Goal: Task Accomplishment & Management: Manage account settings

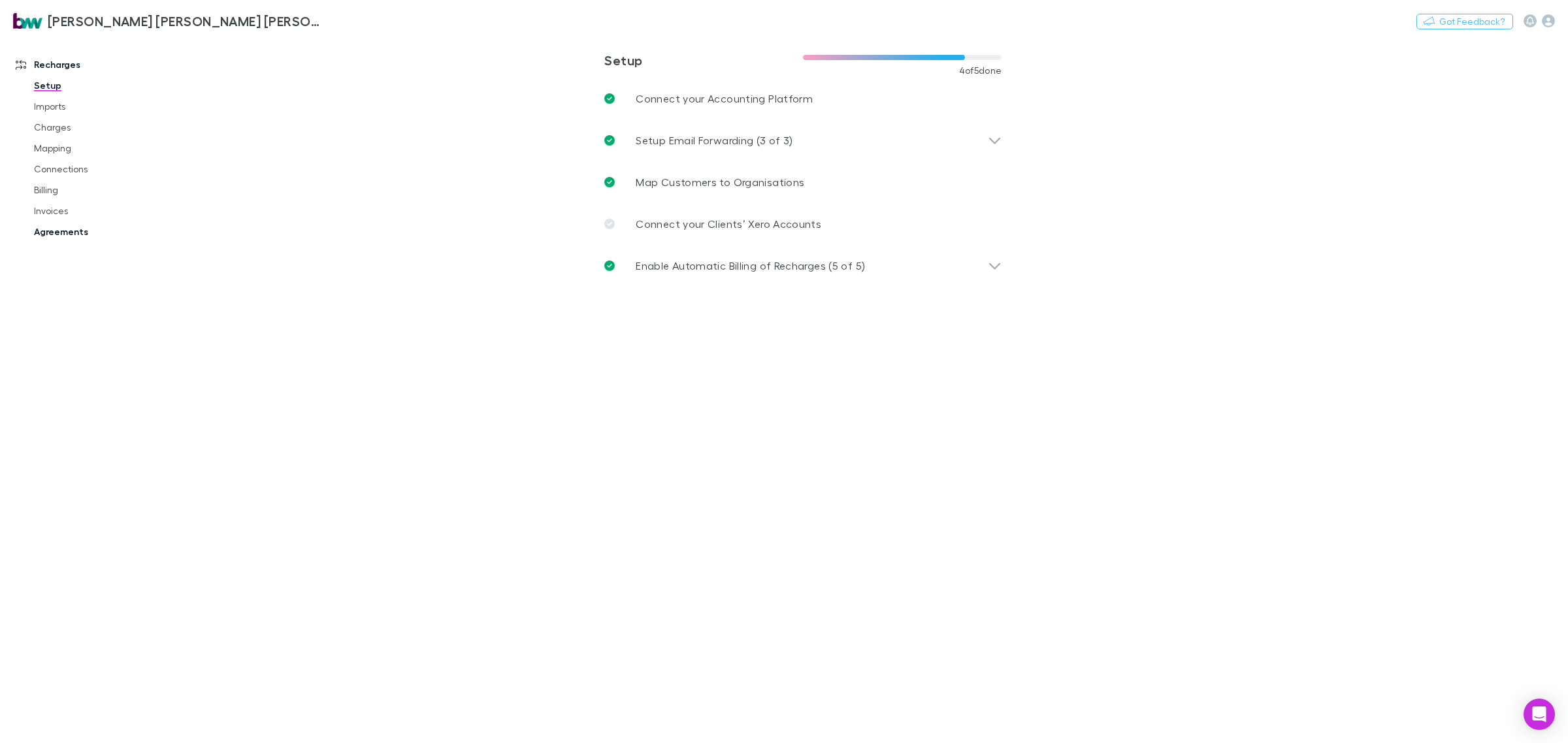
click at [66, 232] on link "Agreements" at bounding box center [103, 232] width 163 height 21
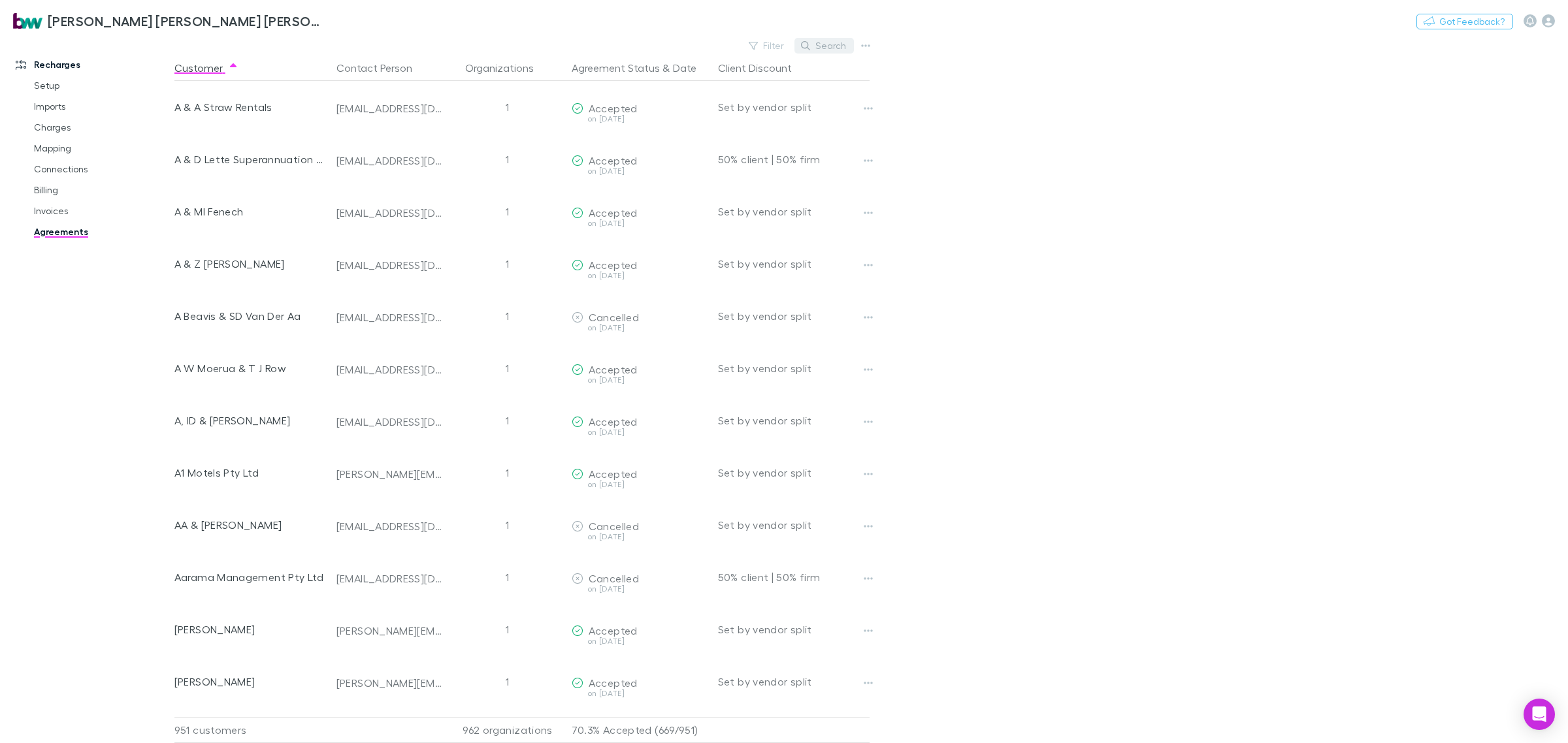
click at [828, 41] on button "Search" at bounding box center [824, 45] width 59 height 16
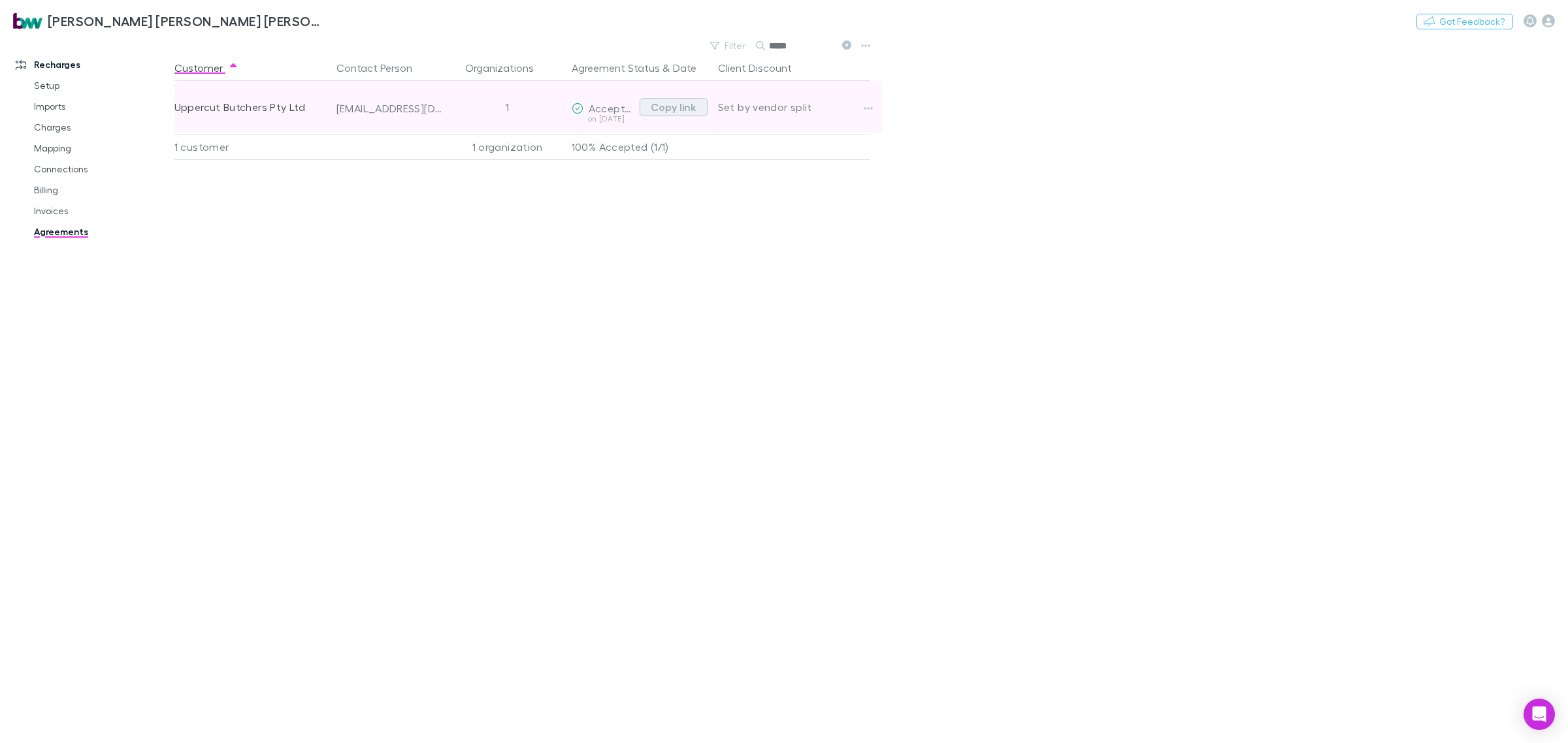
type input "*****"
click at [659, 106] on button "Copy link" at bounding box center [674, 107] width 68 height 18
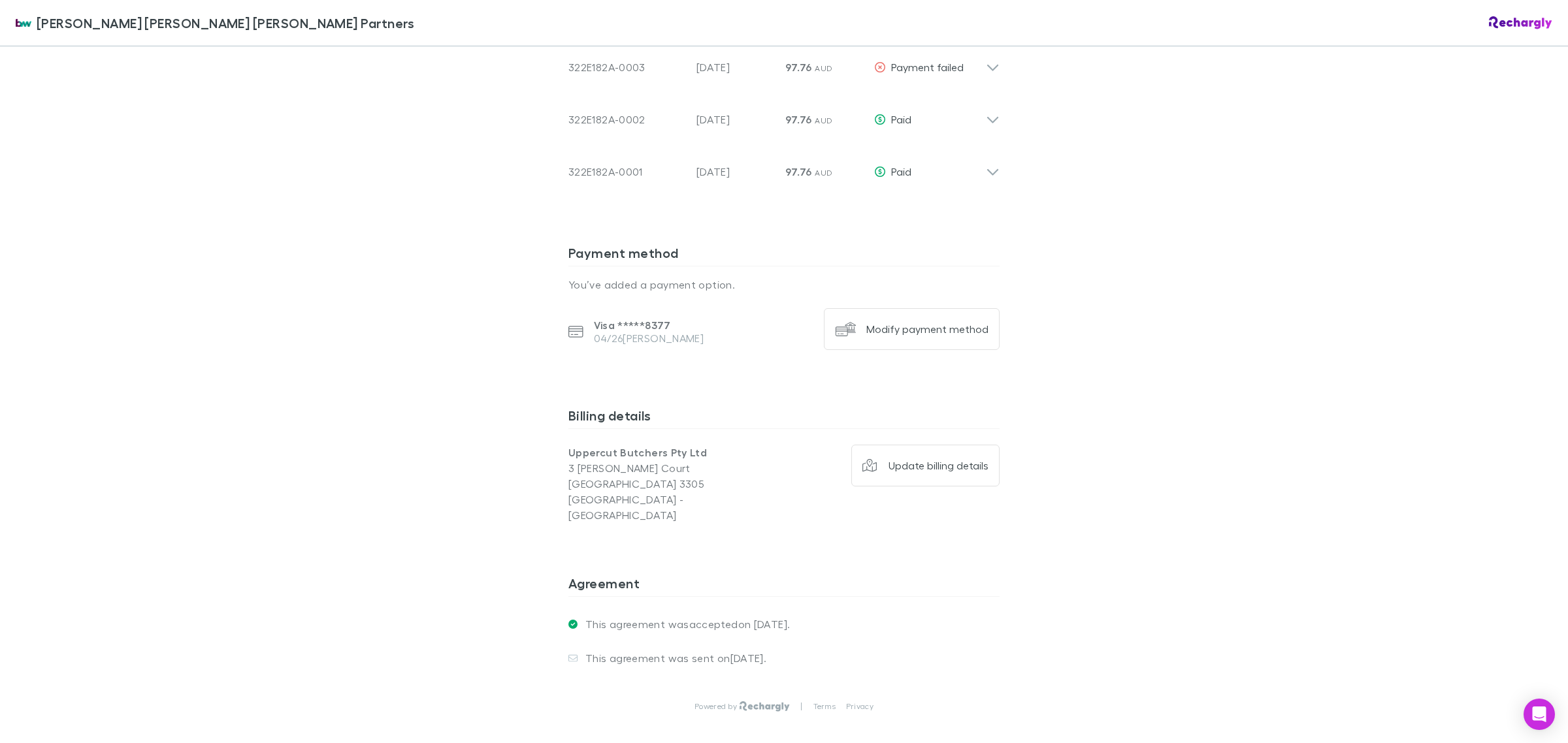
scroll to position [1225, 0]
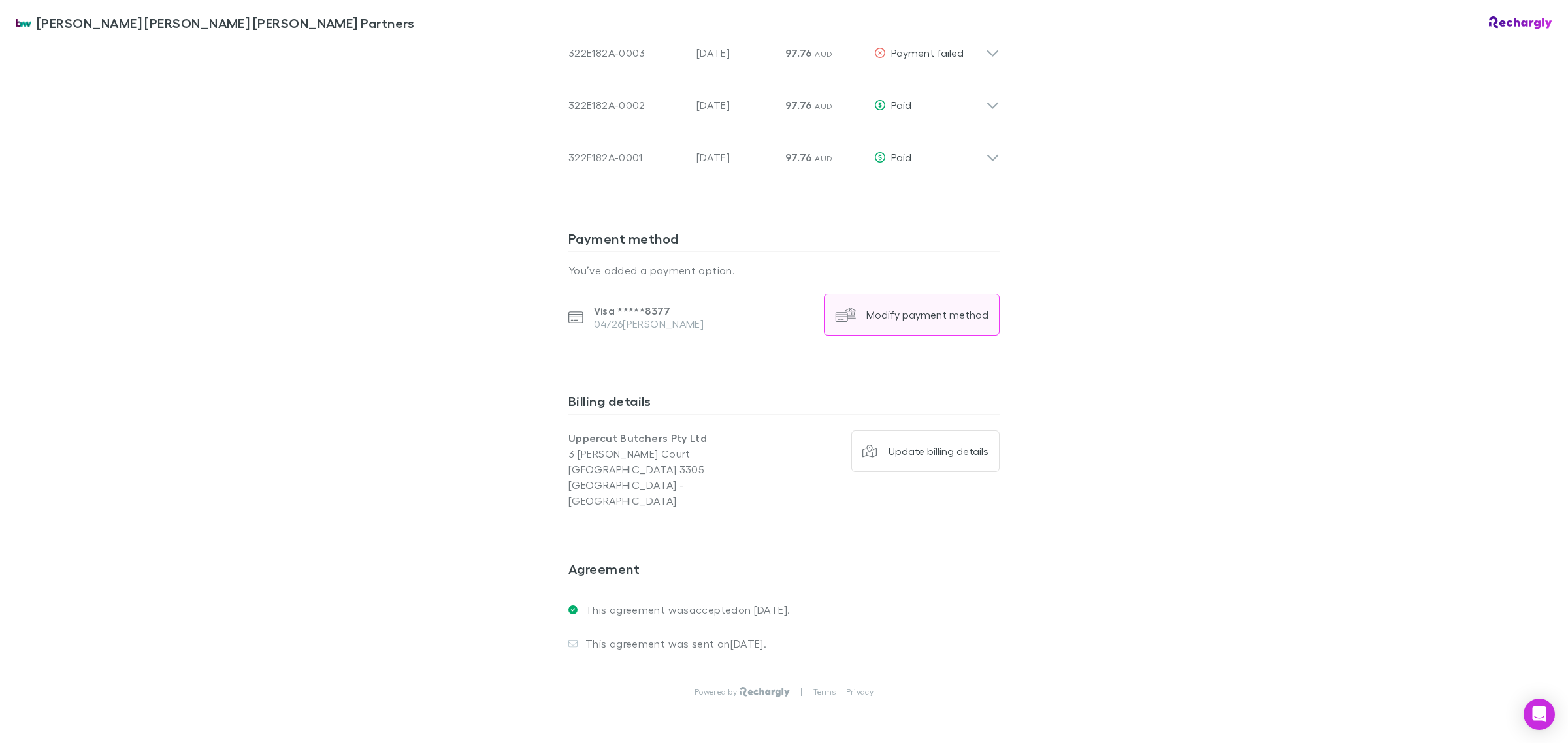
click at [927, 308] on div "Modify payment method" at bounding box center [927, 315] width 122 height 13
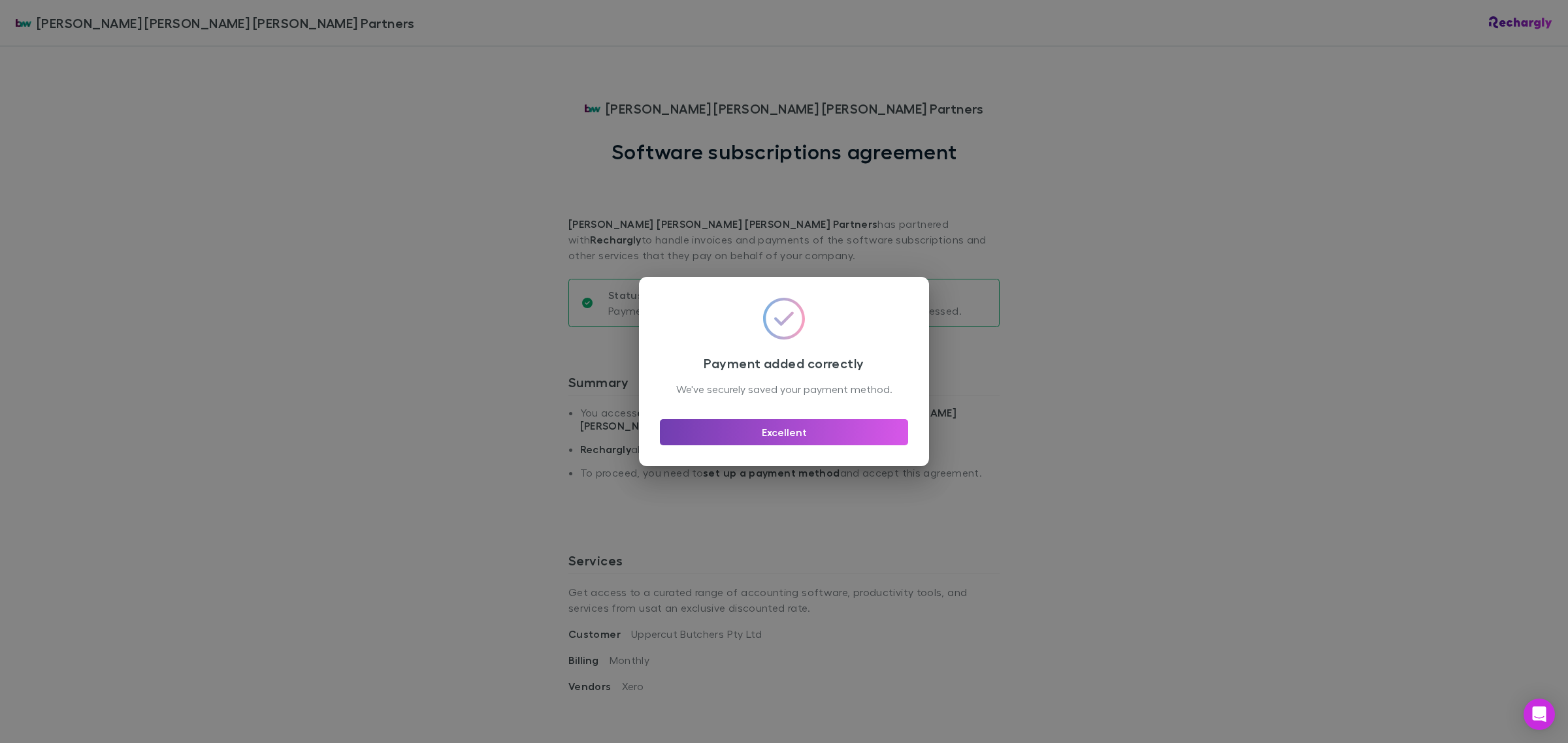
click at [862, 438] on button "Excellent" at bounding box center [784, 433] width 248 height 26
